Goal: Navigation & Orientation: Find specific page/section

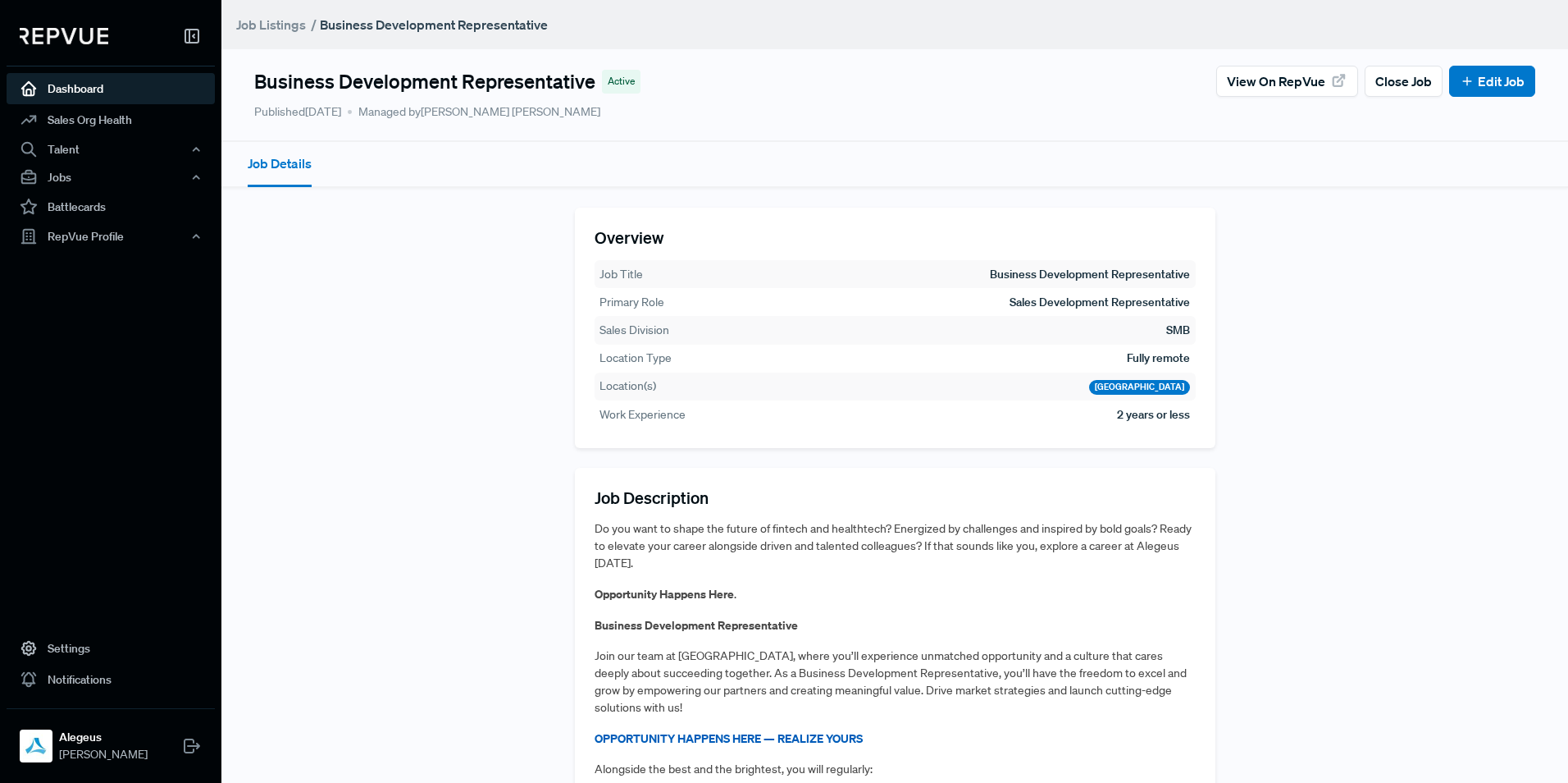
click at [93, 80] on link "Dashboard" at bounding box center [111, 89] width 208 height 31
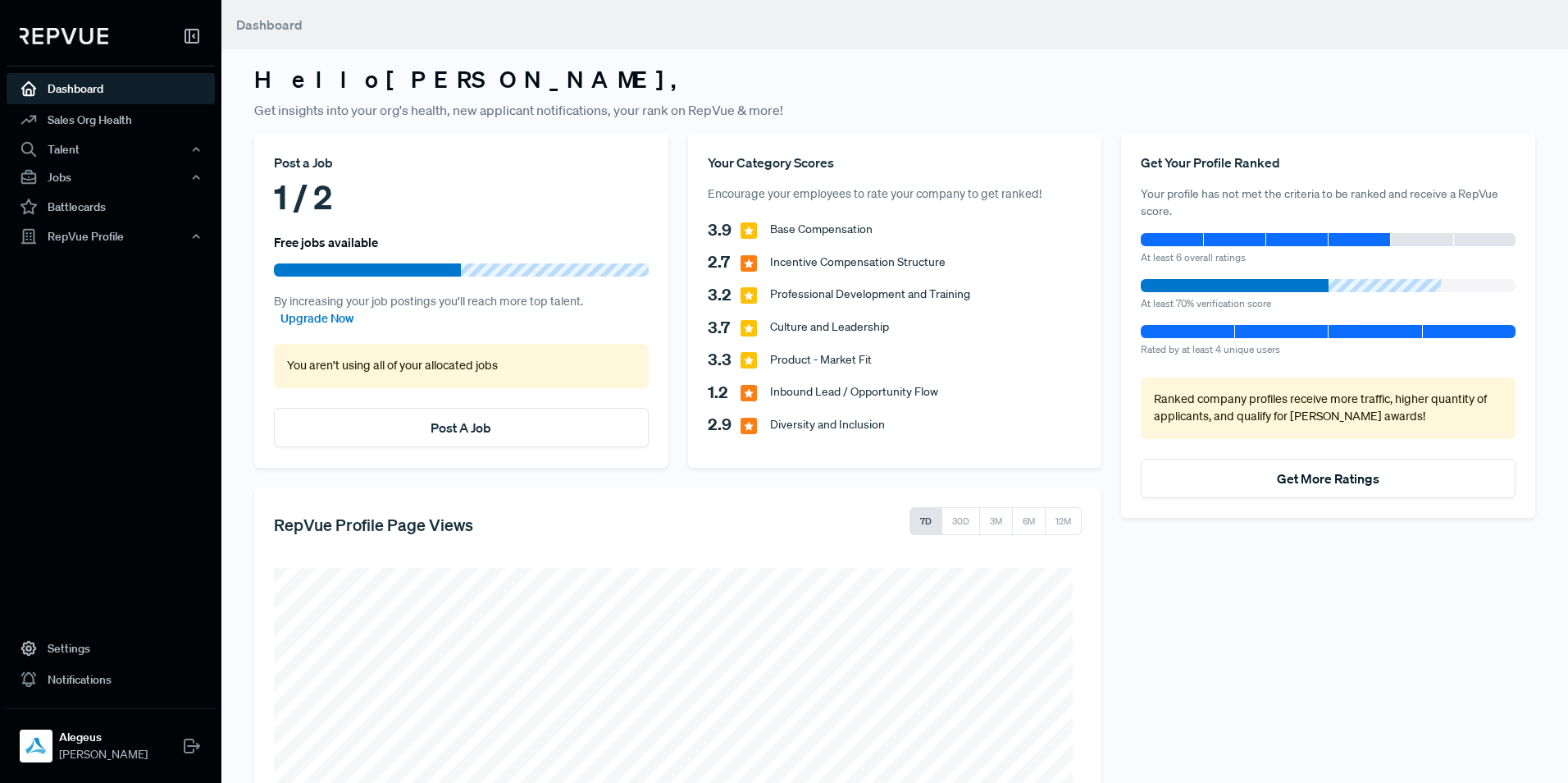
click at [1386, 648] on div "Get Your Profile Ranked Your profile has not met the criteria to be ranked and …" at bounding box center [1328, 560] width 434 height 854
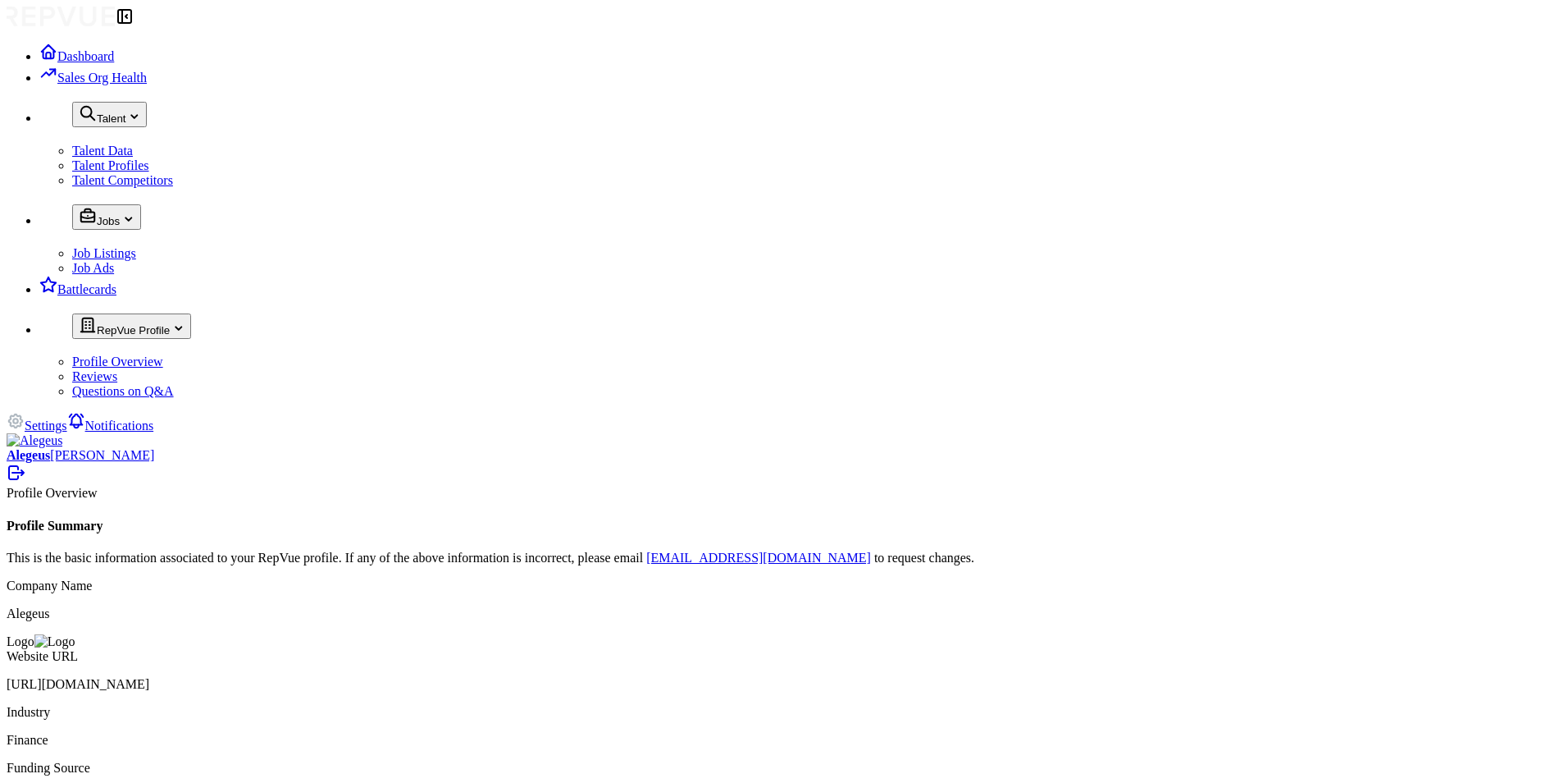
click at [91, 368] on link "Profile Overview" at bounding box center [118, 362] width 91 height 14
click at [108, 64] on link "Dashboard" at bounding box center [76, 56] width 74 height 14
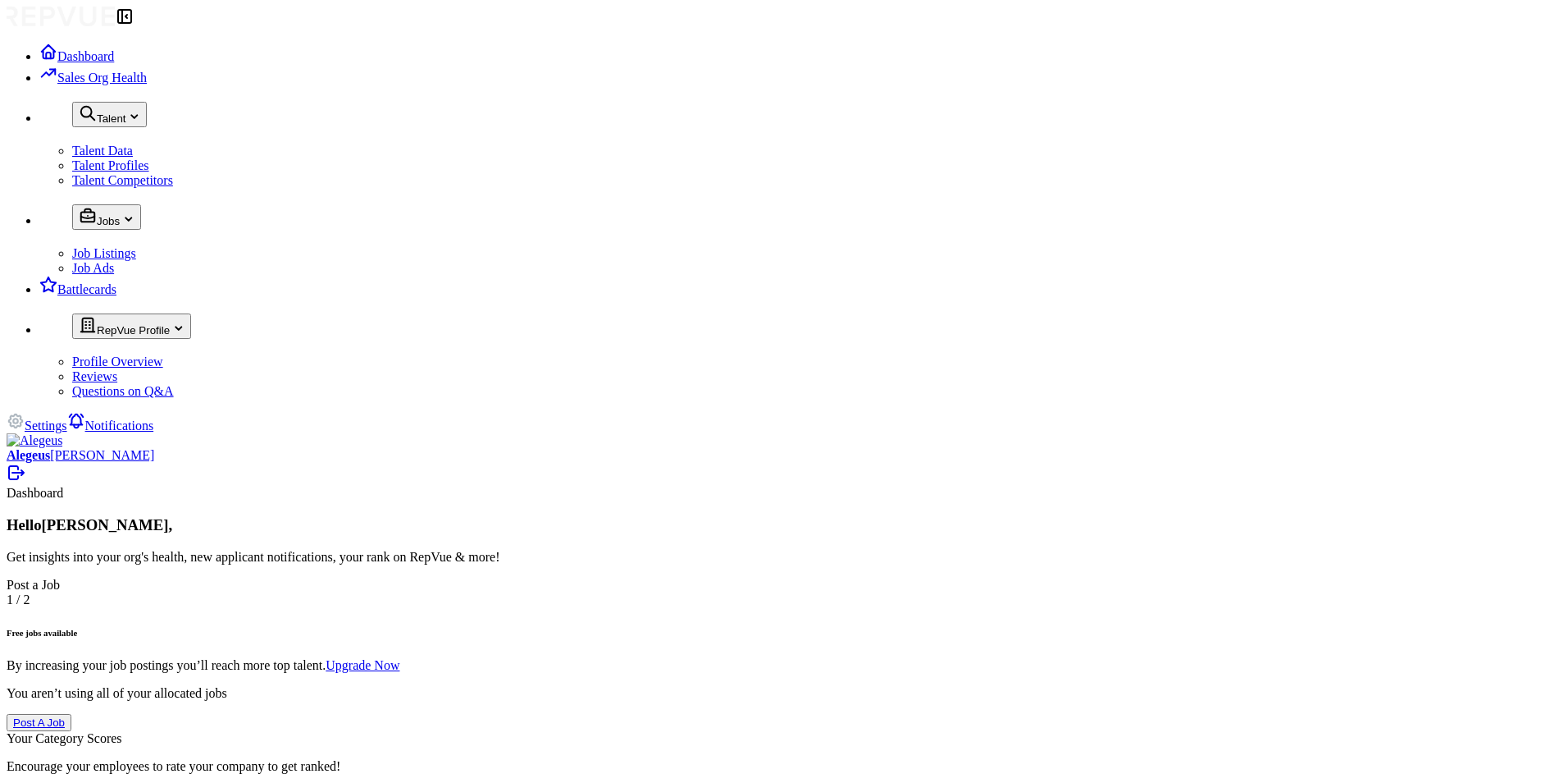
scroll to position [230, 0]
